Goal: Transaction & Acquisition: Purchase product/service

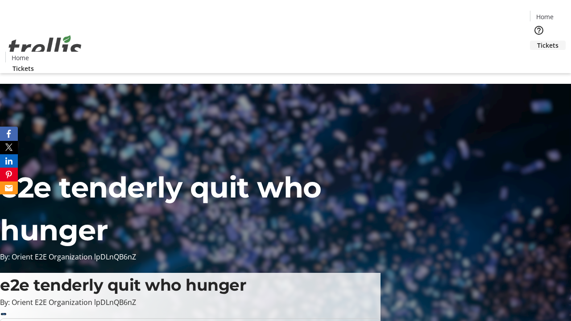
click at [537, 41] on span "Tickets" at bounding box center [547, 45] width 21 height 9
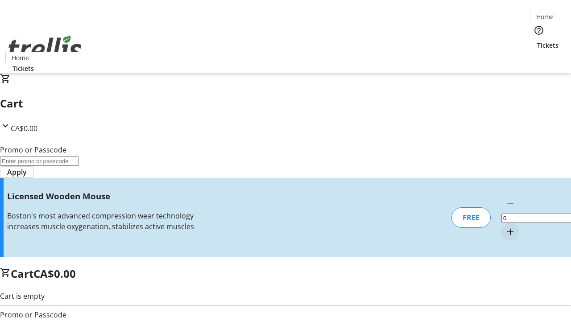
click at [505, 227] on mat-icon "Increment by one" at bounding box center [510, 232] width 11 height 11
type input "1"
